Goal: Information Seeking & Learning: Learn about a topic

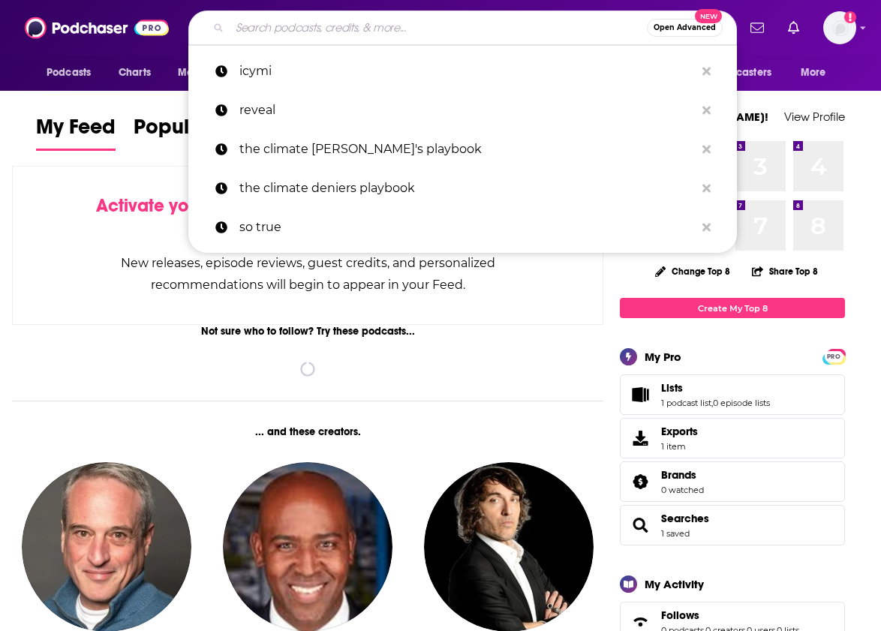
click at [353, 27] on input "Search podcasts, credits, & more..." at bounding box center [438, 28] width 417 height 24
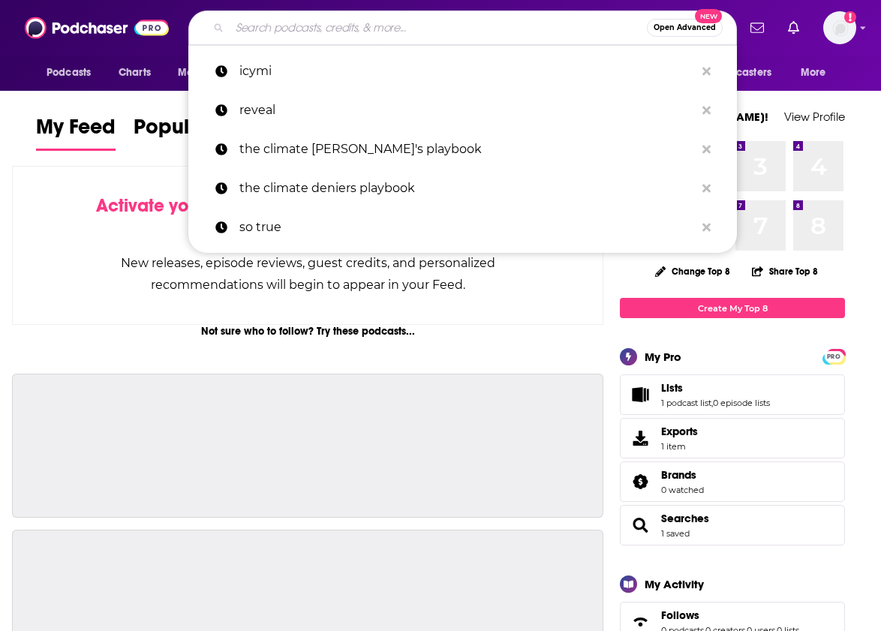
paste input "[URL][DOMAIN_NAME]"
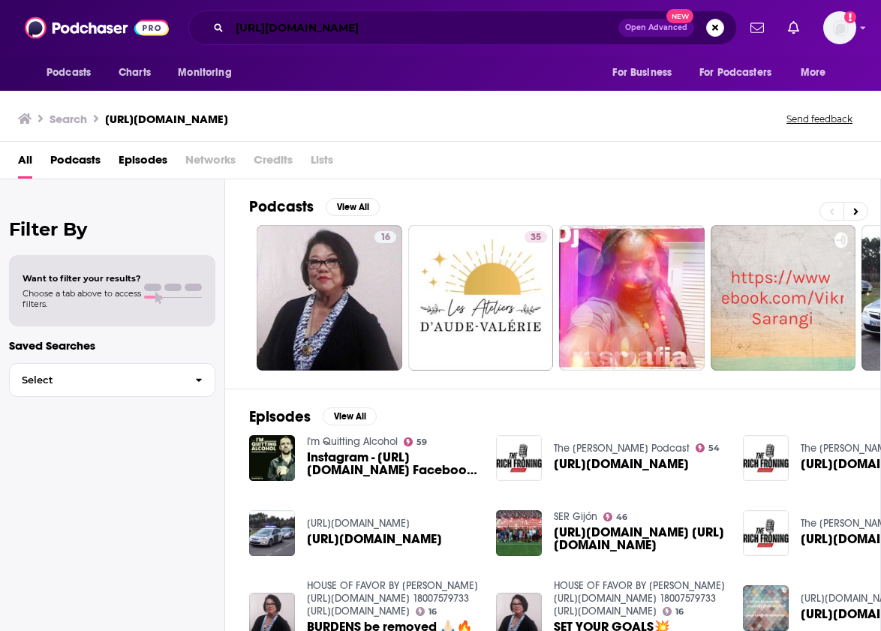
click at [431, 22] on input "[URL][DOMAIN_NAME]" at bounding box center [424, 28] width 389 height 24
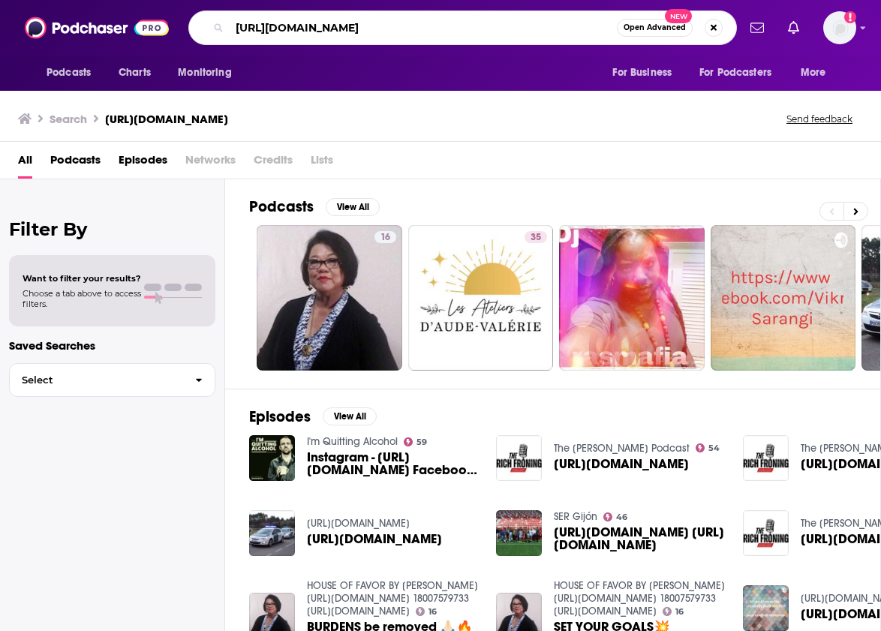
click at [309, 28] on input "[URL][DOMAIN_NAME]" at bounding box center [423, 28] width 387 height 24
click at [360, 26] on input "[DOMAIN_NAME][URL]" at bounding box center [423, 28] width 387 height 24
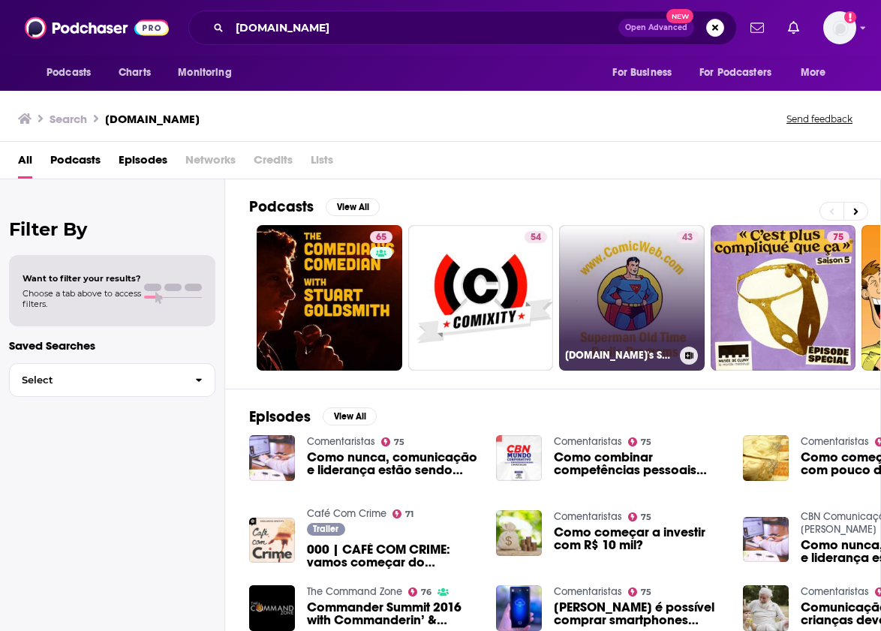
scroll to position [29, 0]
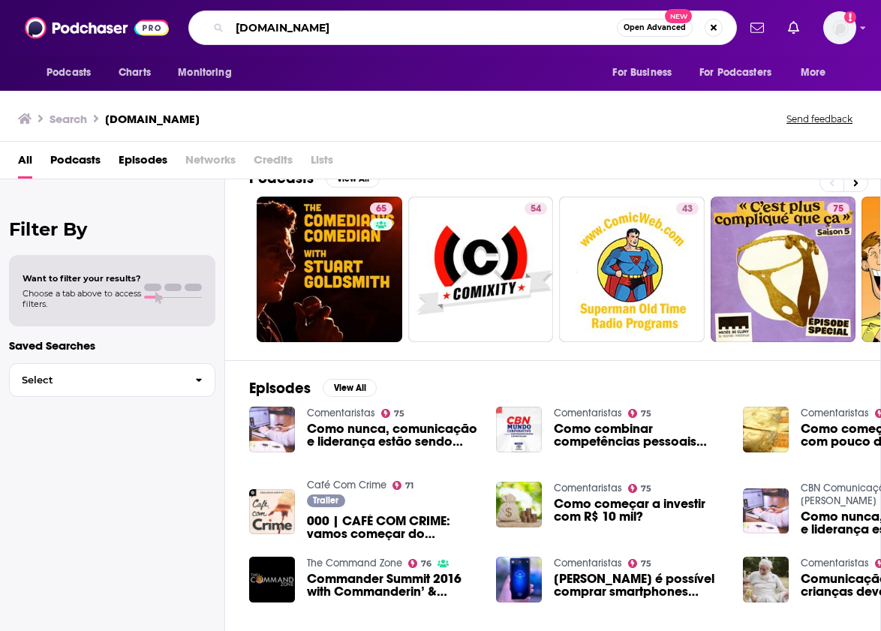
click at [270, 30] on input "[DOMAIN_NAME]" at bounding box center [423, 28] width 387 height 24
type input "hyperfixedpod"
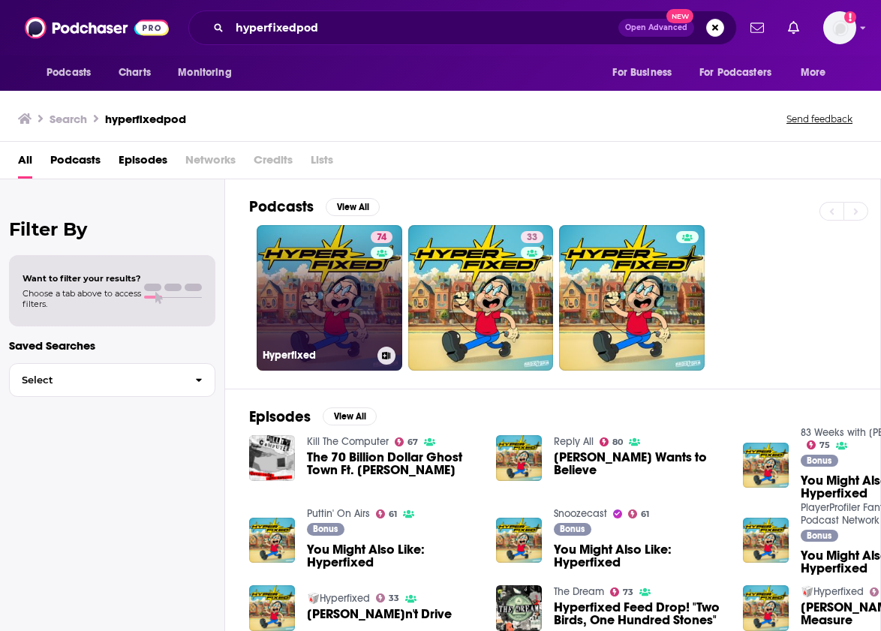
click at [326, 272] on link "74 Hyperfixed" at bounding box center [330, 298] width 146 height 146
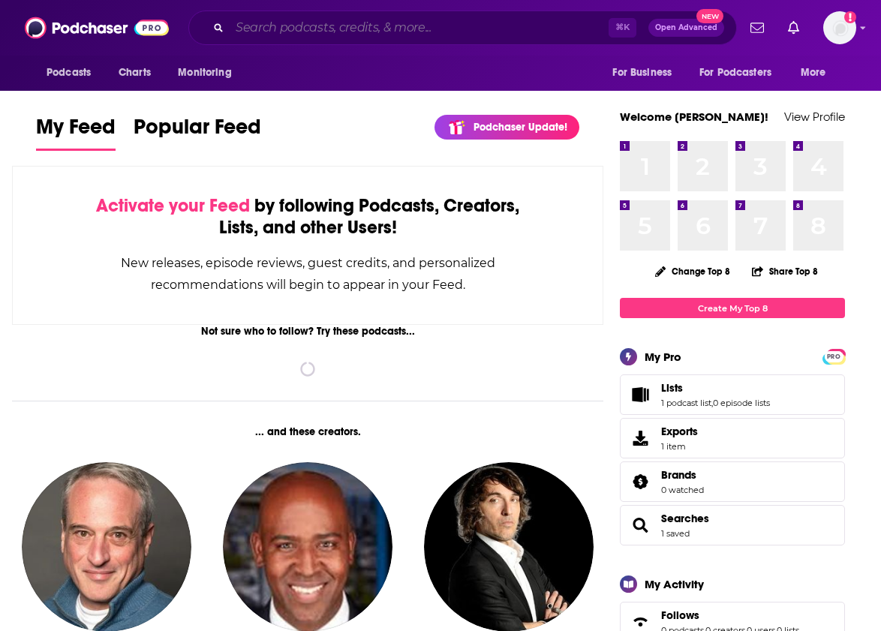
click at [437, 32] on input "Search podcasts, credits, & more..." at bounding box center [419, 28] width 379 height 24
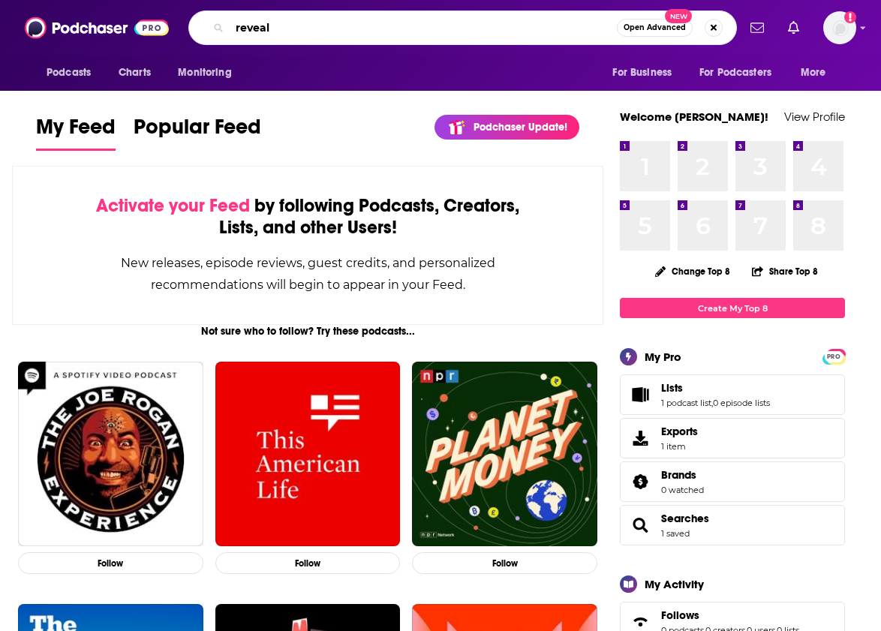
type input "reveal"
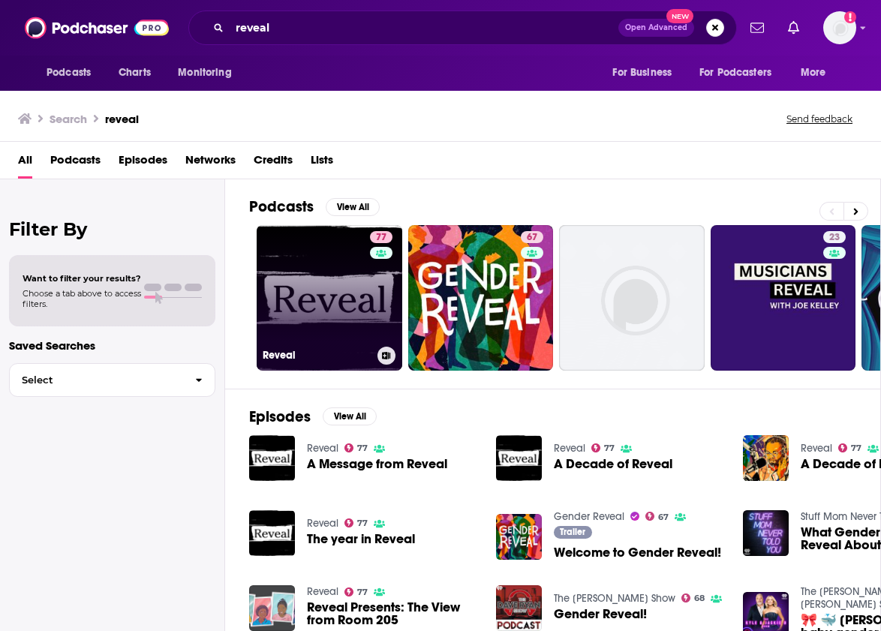
click at [317, 296] on link "77 Reveal" at bounding box center [330, 298] width 146 height 146
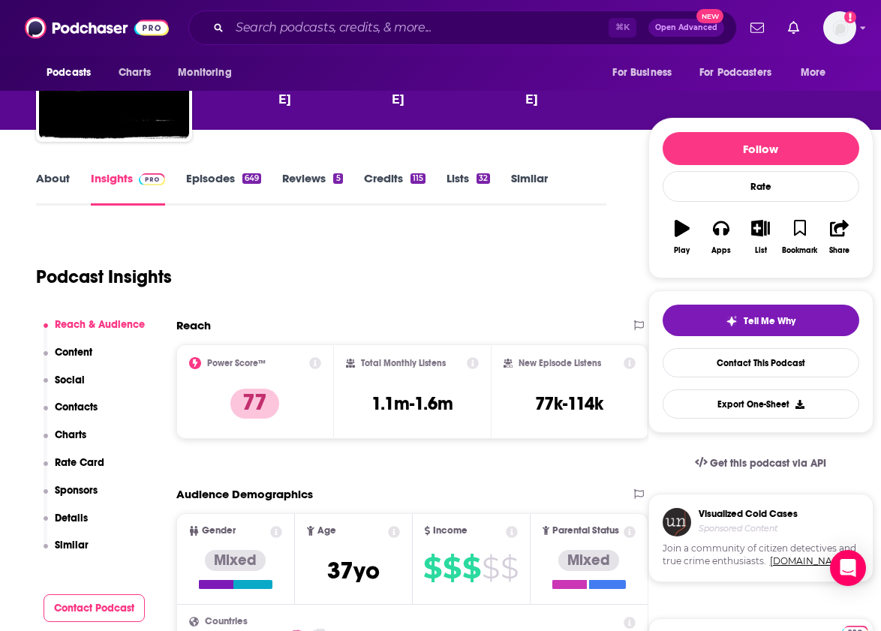
scroll to position [146, 0]
